Goal: Navigation & Orientation: Understand site structure

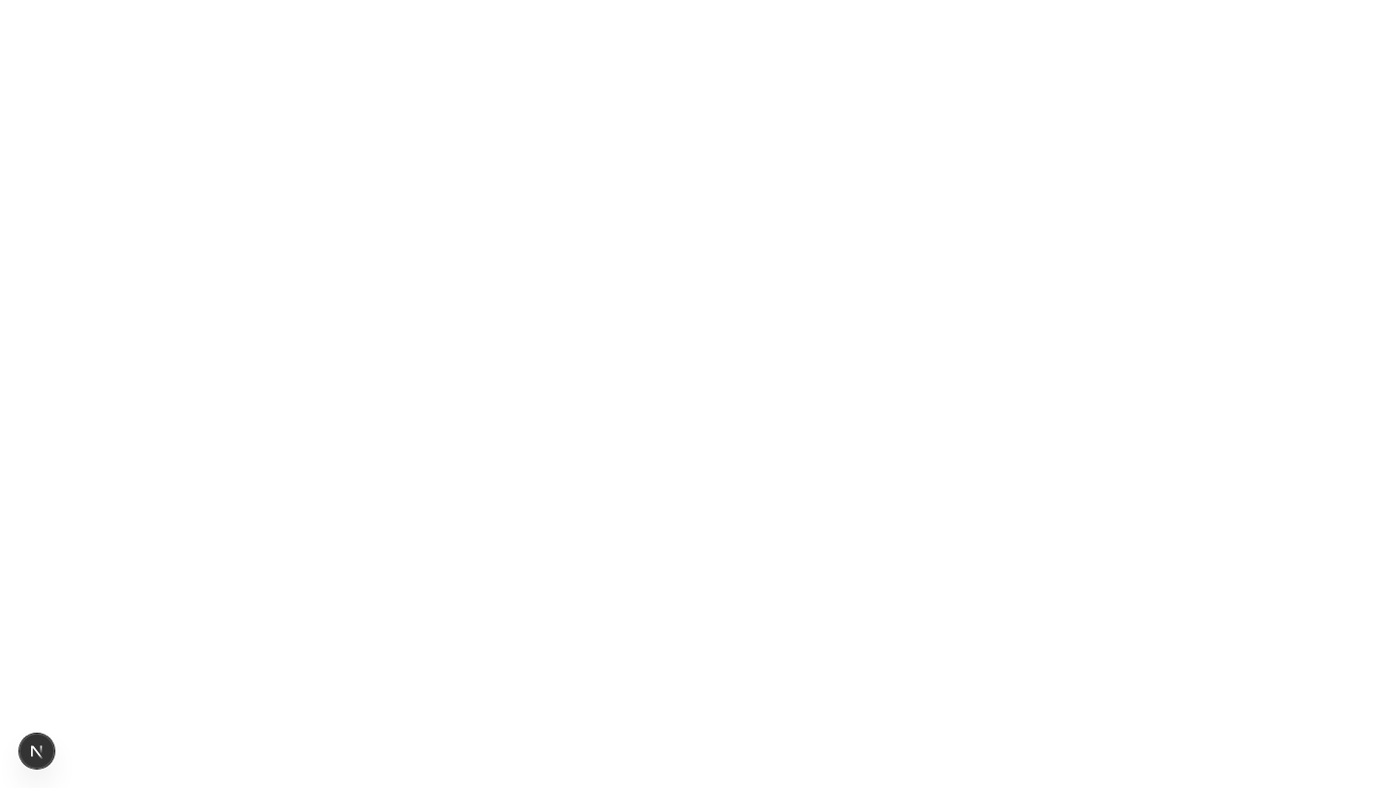
scroll to position [8773, 0]
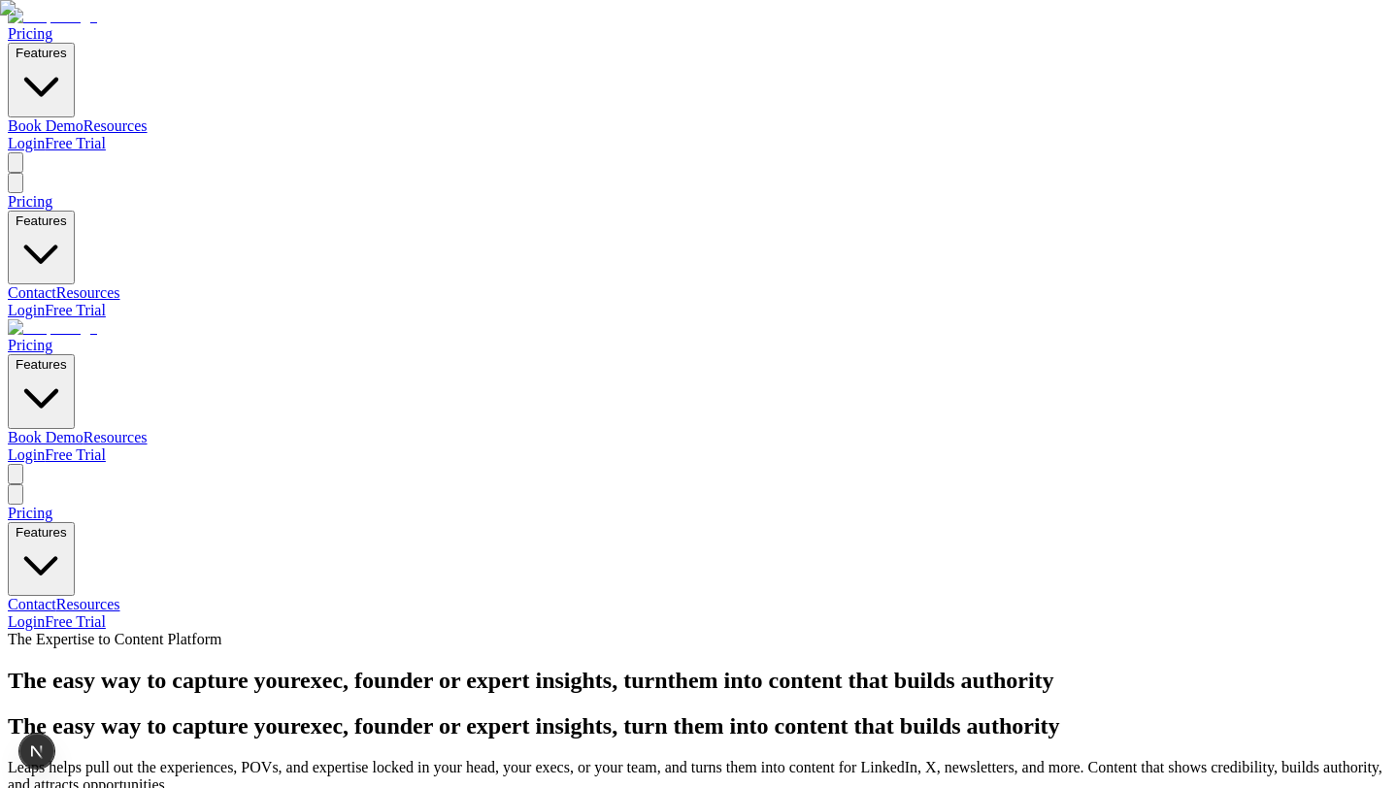
scroll to position [8805, 0]
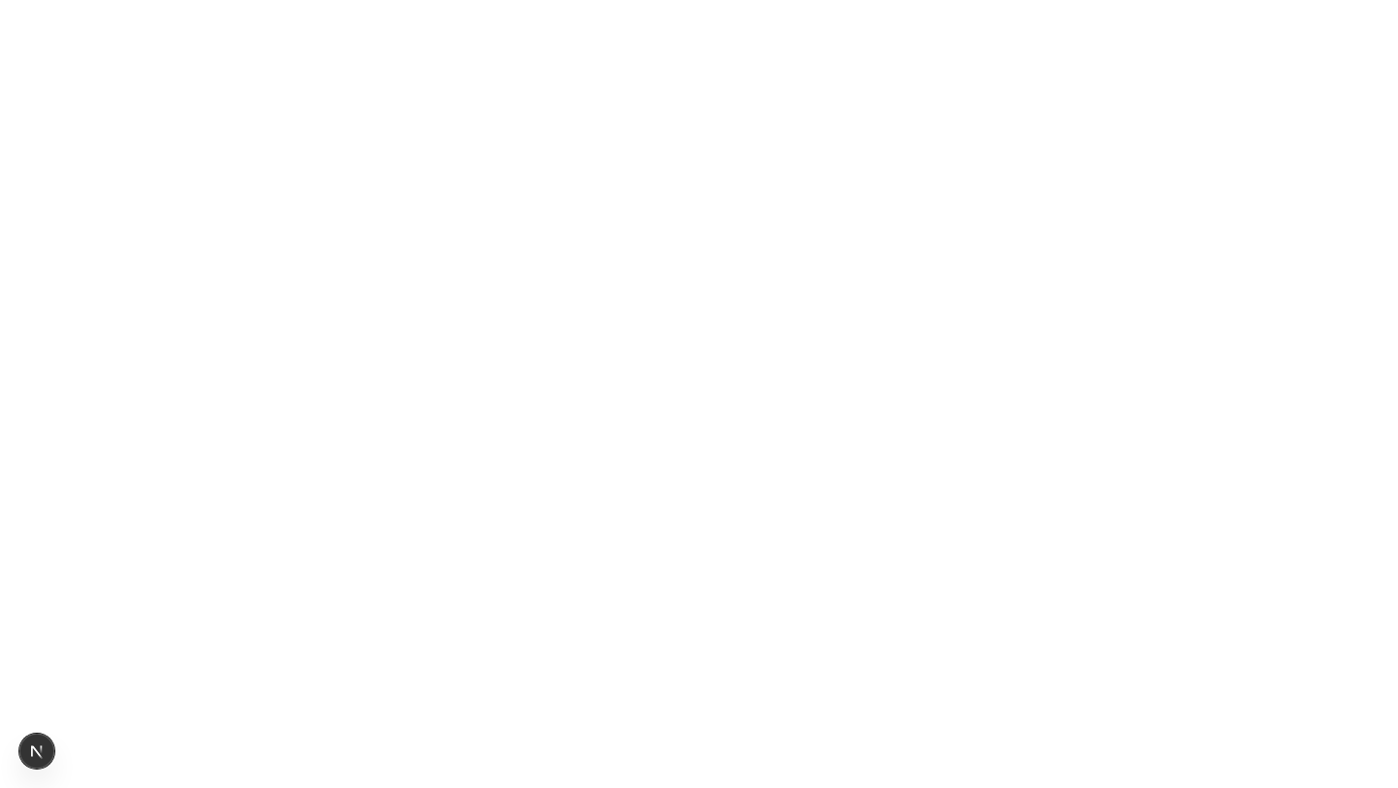
drag, startPoint x: 316, startPoint y: 302, endPoint x: 121, endPoint y: 304, distance: 194.2
copy p "Already have a podcast"
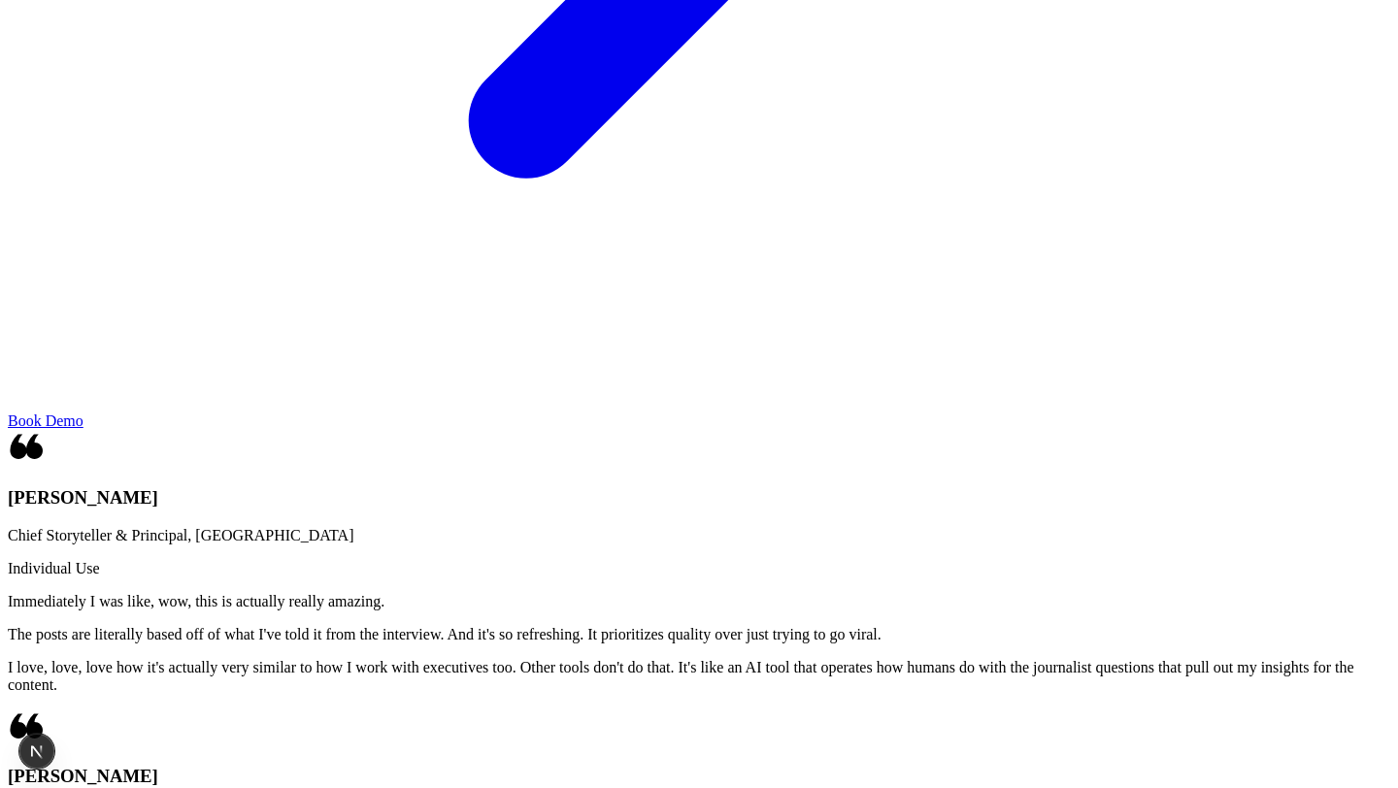
scroll to position [0, 0]
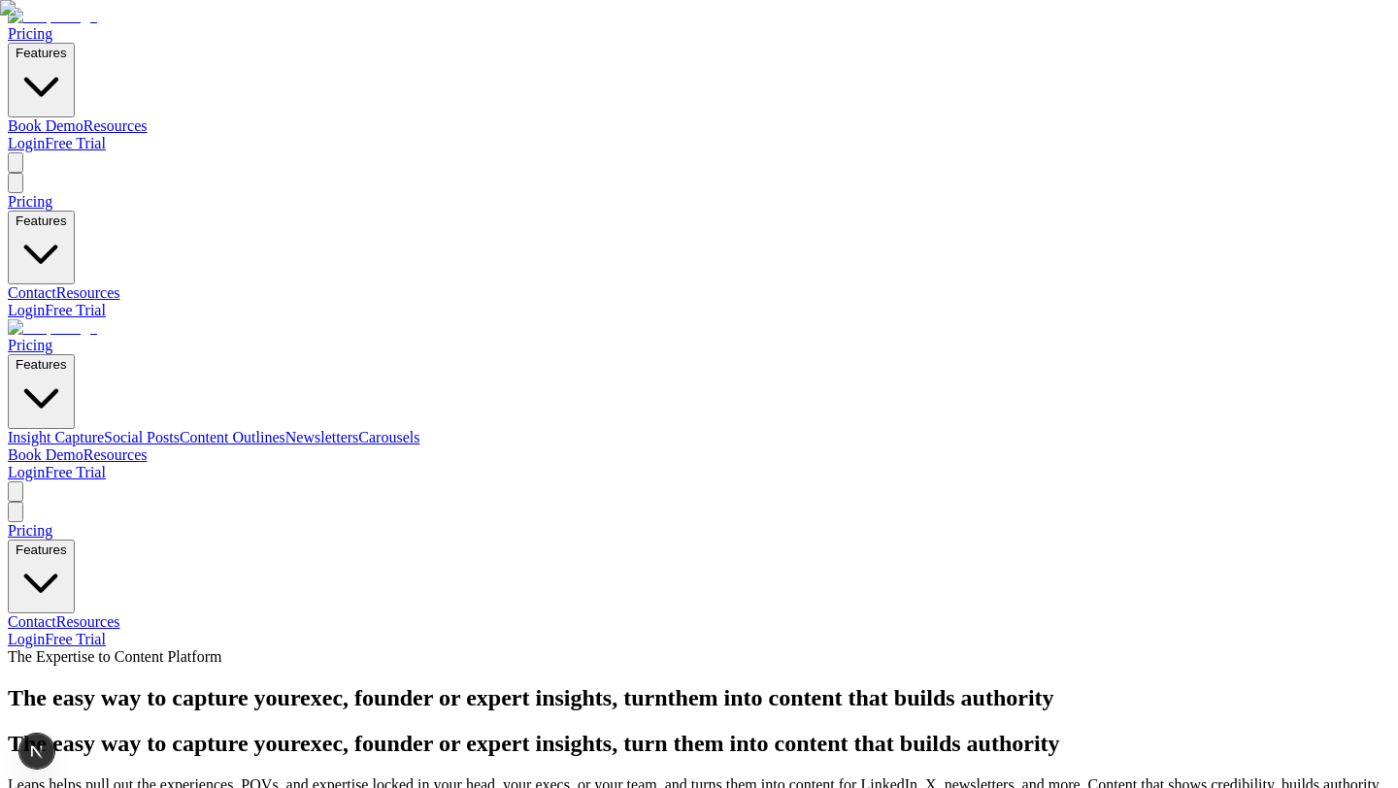
click at [104, 429] on link "Insight Capture" at bounding box center [56, 437] width 96 height 17
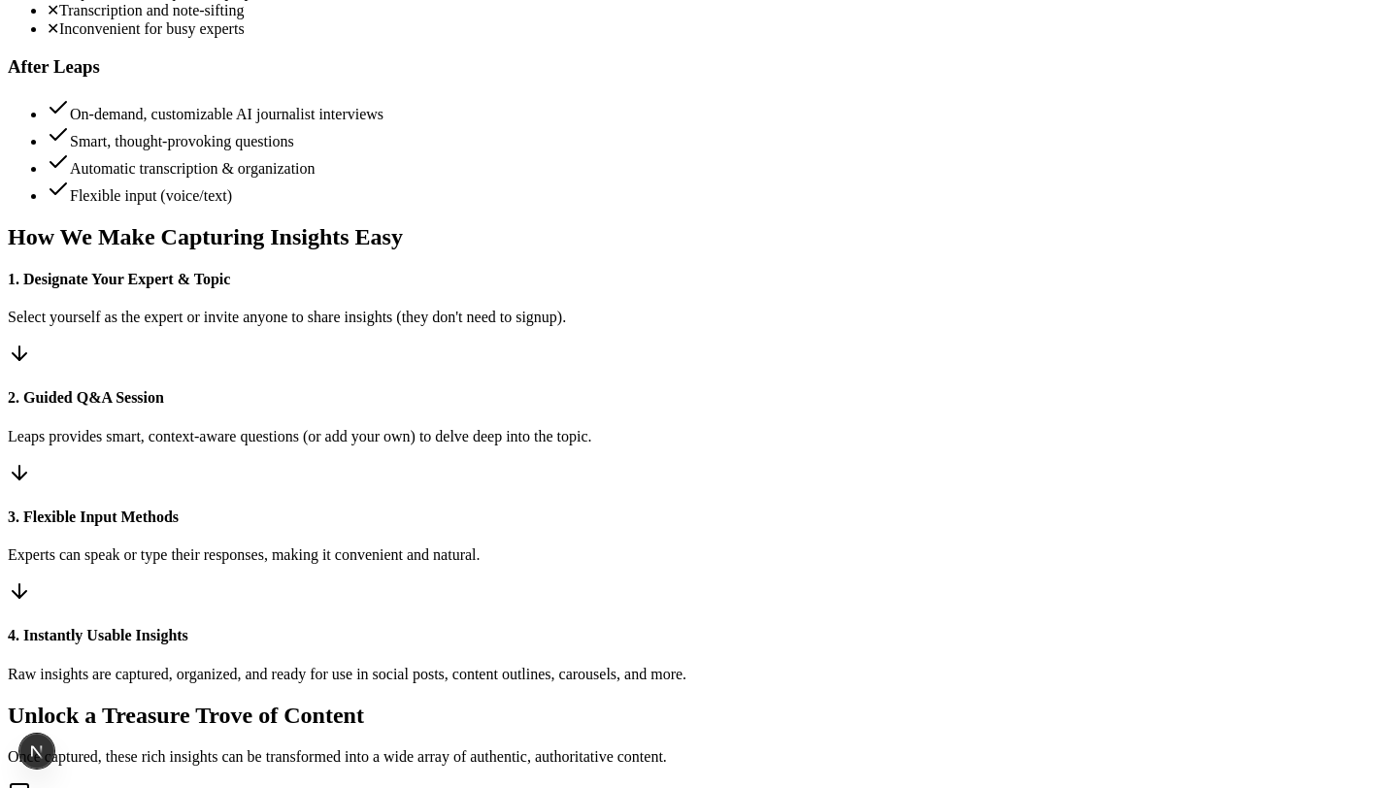
scroll to position [642, 0]
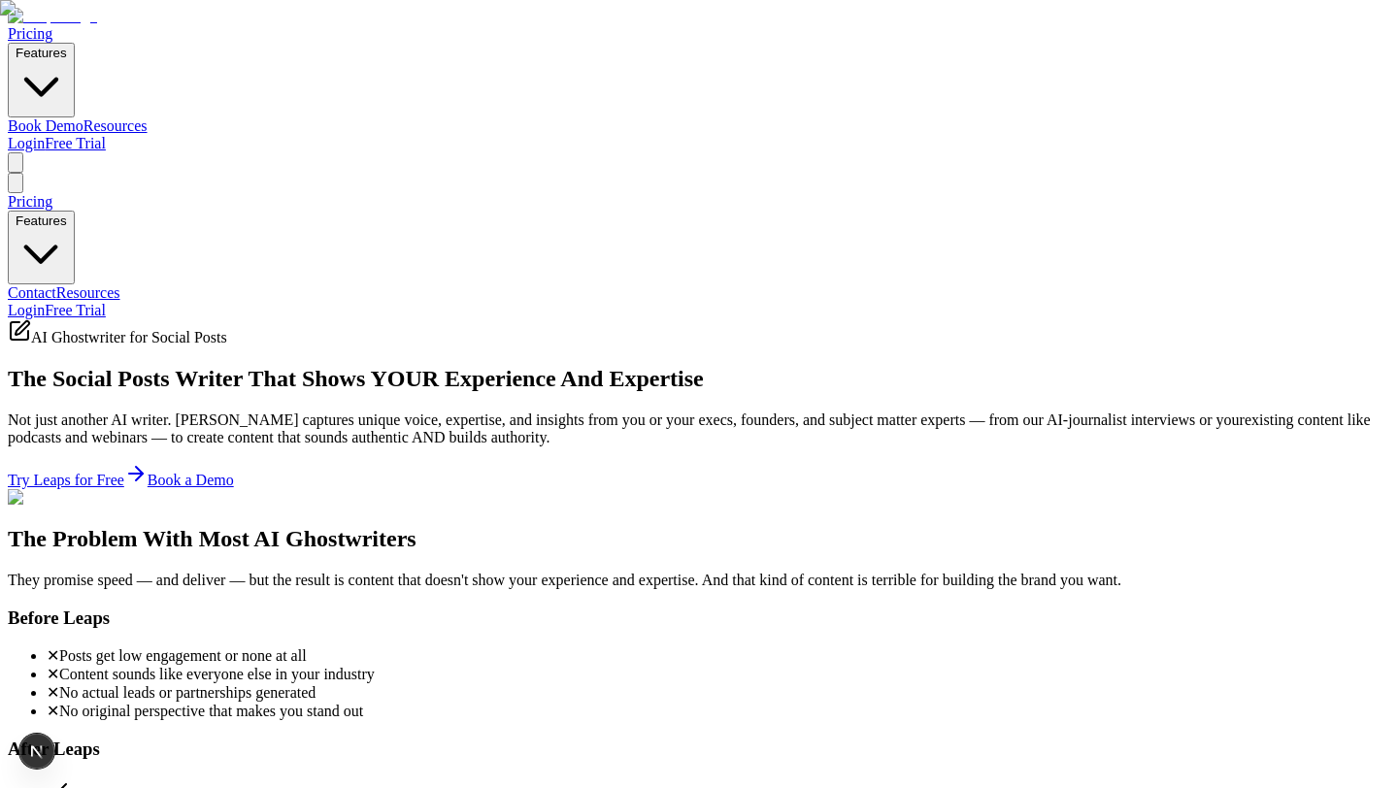
click at [86, 25] on img at bounding box center [52, 16] width 89 height 17
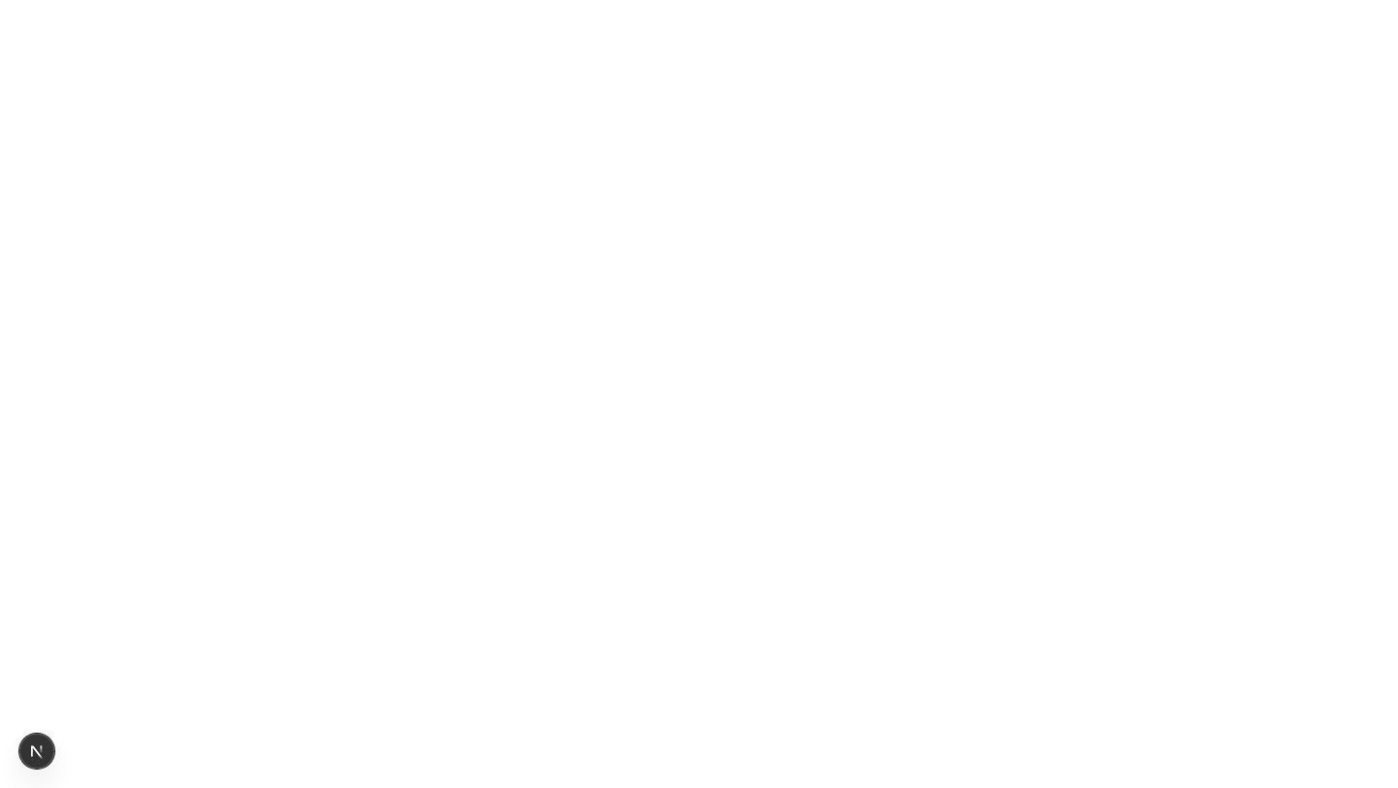
scroll to position [8213, 0]
